Goal: Task Accomplishment & Management: Use online tool/utility

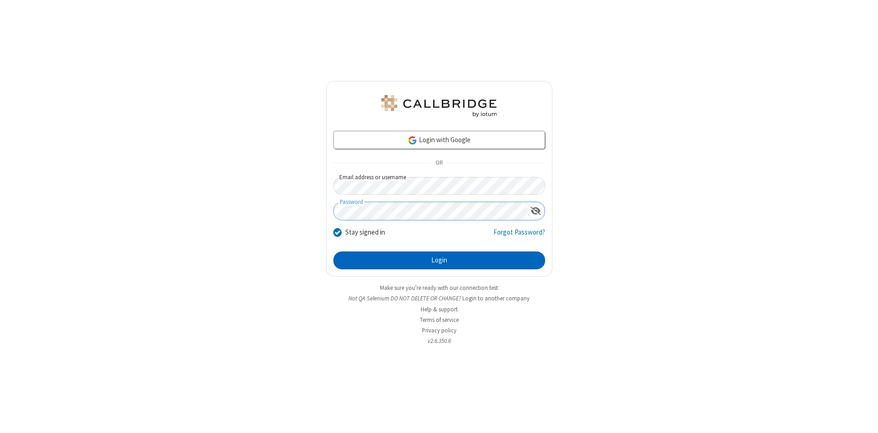
click at [439, 261] on button "Login" at bounding box center [440, 261] width 212 height 18
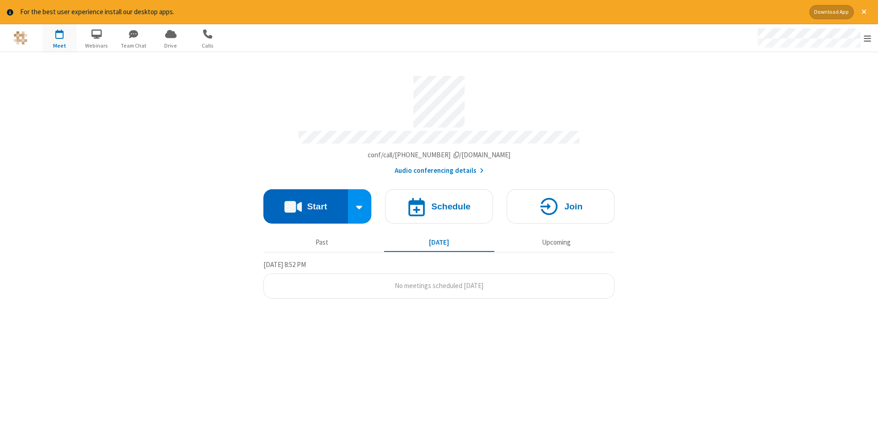
click at [306, 203] on button "Start" at bounding box center [306, 206] width 85 height 34
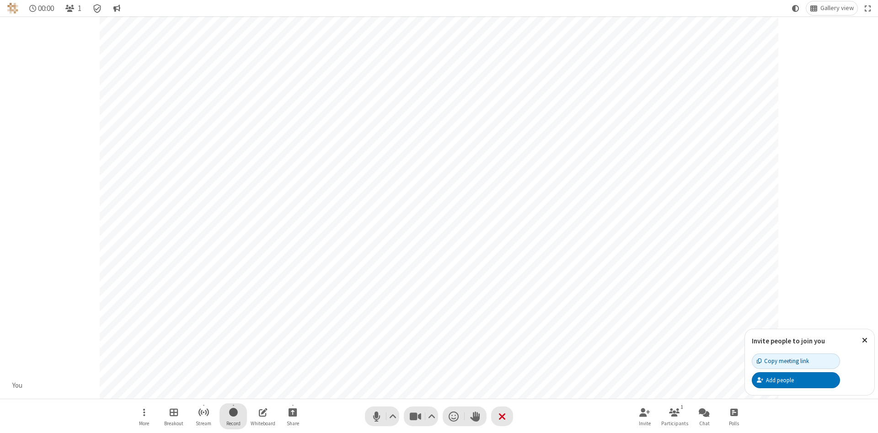
click at [233, 416] on span "Start recording" at bounding box center [233, 412] width 9 height 11
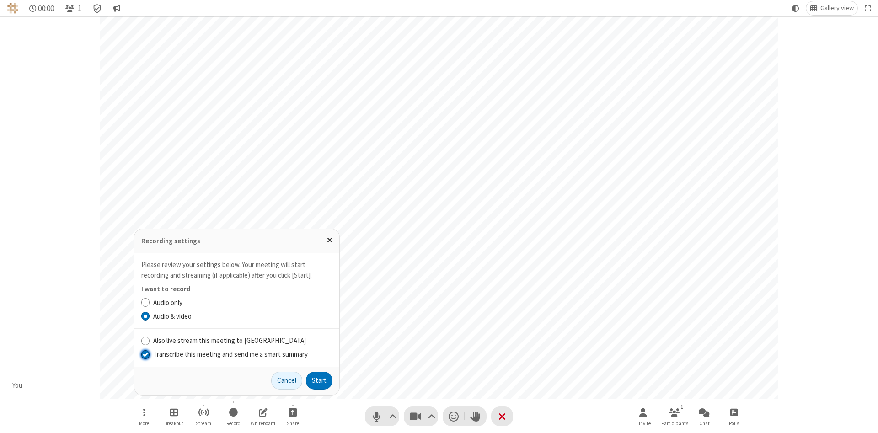
click at [145, 354] on input "Transcribe this meeting and send me a smart summary" at bounding box center [145, 355] width 9 height 10
click at [319, 381] on button "Start" at bounding box center [319, 381] width 27 height 18
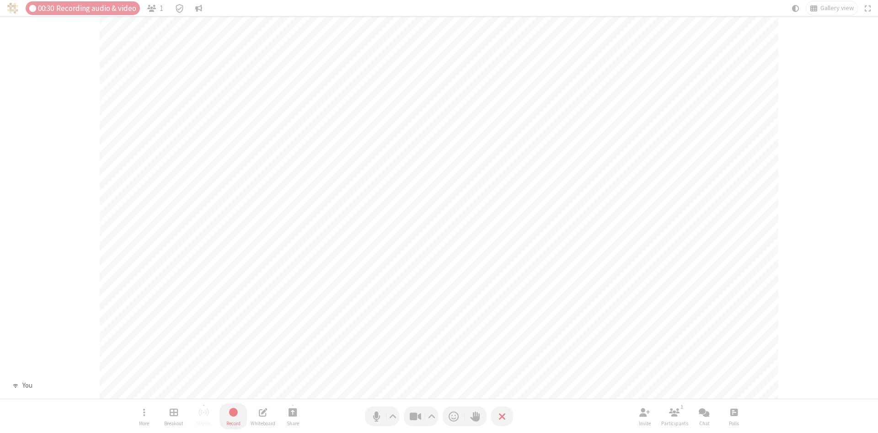
click at [233, 416] on span "Stop recording" at bounding box center [233, 412] width 11 height 11
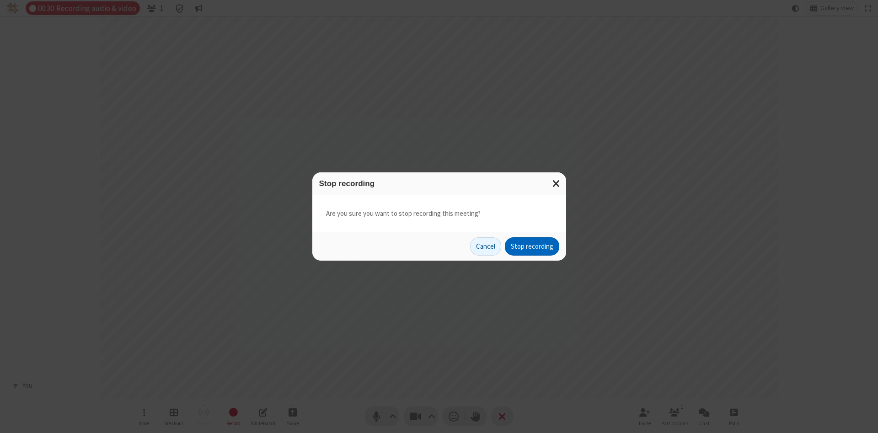
click at [532, 247] on button "Stop recording" at bounding box center [532, 246] width 54 height 18
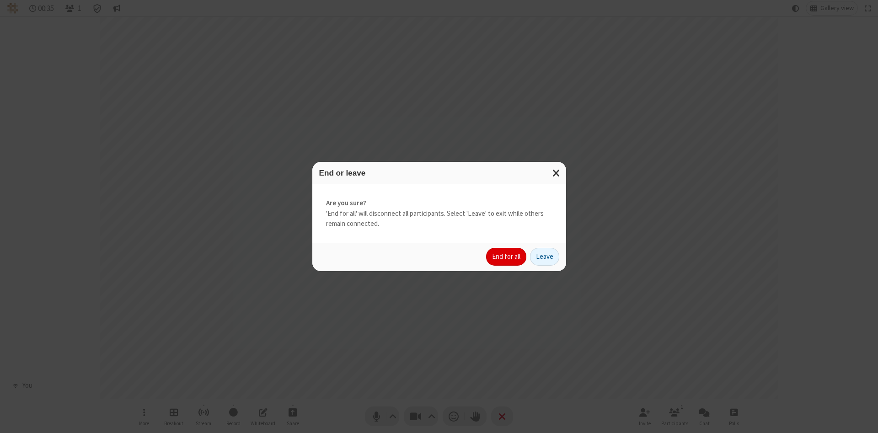
click at [507, 257] on button "End for all" at bounding box center [506, 257] width 40 height 18
